Goal: Information Seeking & Learning: Learn about a topic

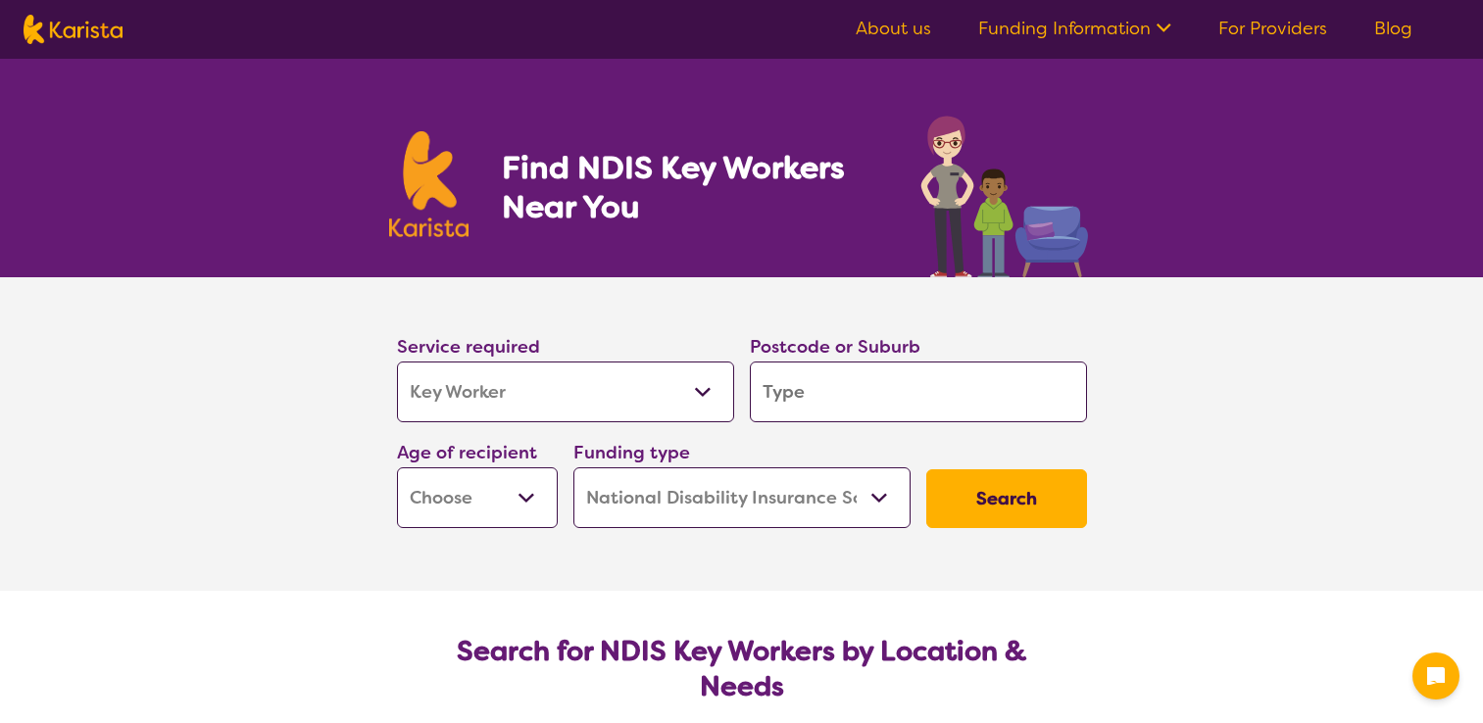
select select "Key Worker"
select select "NDIS"
select select "Key Worker"
select select "NDIS"
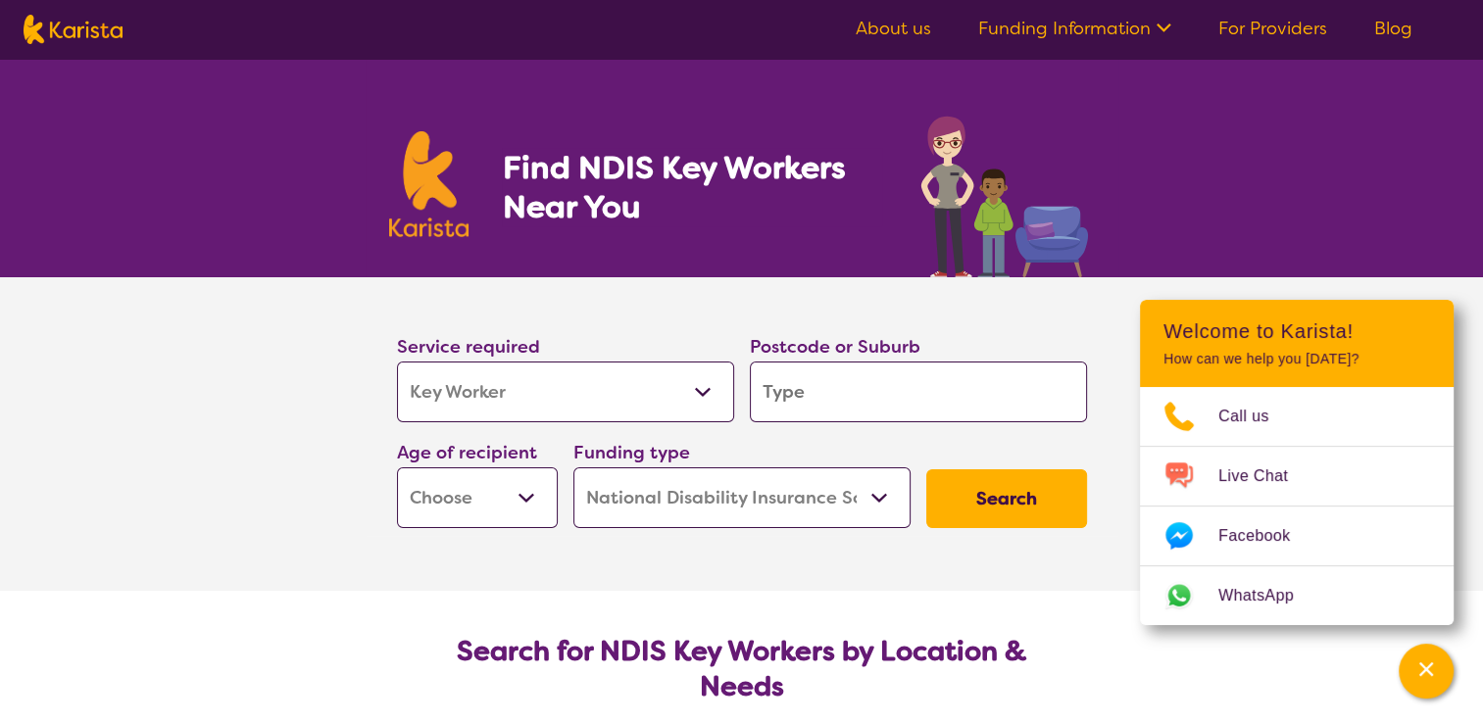
click at [923, 37] on link "About us" at bounding box center [893, 29] width 75 height 24
